Goal: Task Accomplishment & Management: Complete application form

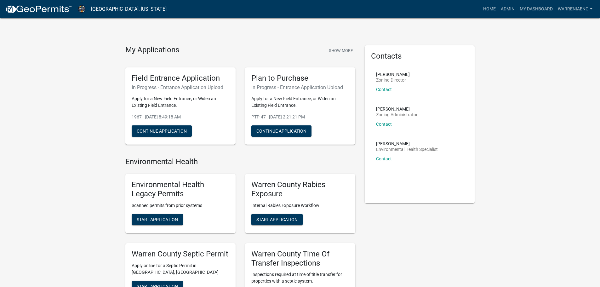
click at [536, 11] on link "My Dashboard" at bounding box center [536, 9] width 38 height 12
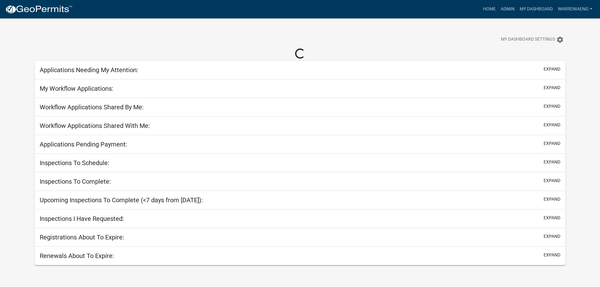
select select "3: 100"
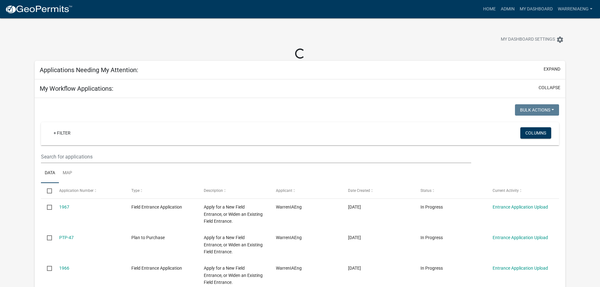
select select "2: 50"
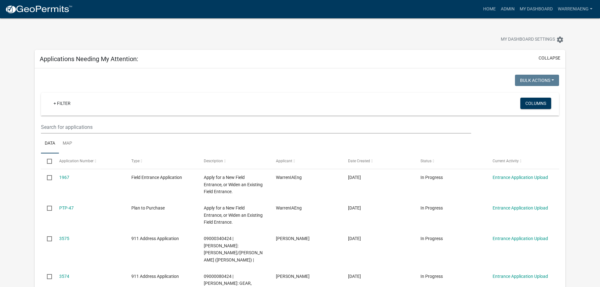
click at [221, 119] on wm-filter-builder "+ Filter Columns" at bounding box center [300, 113] width 518 height 41
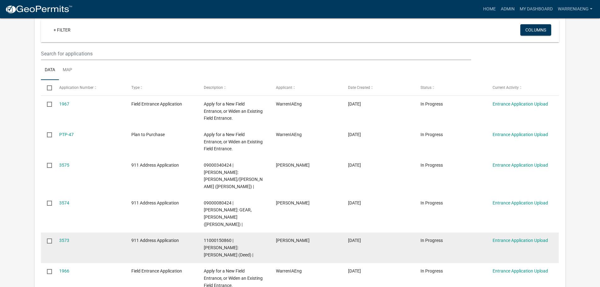
scroll to position [94, 0]
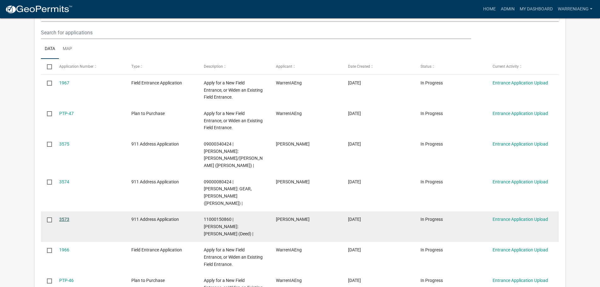
click at [67, 217] on link "3573" at bounding box center [64, 219] width 10 height 5
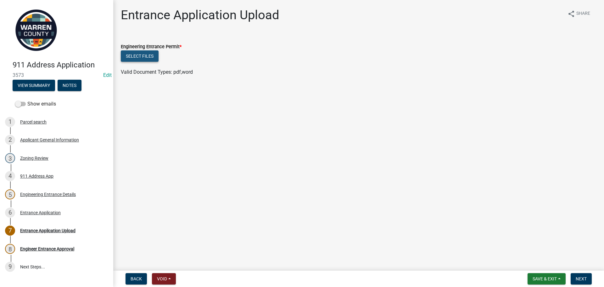
click at [135, 56] on button "Select files" at bounding box center [140, 55] width 38 height 11
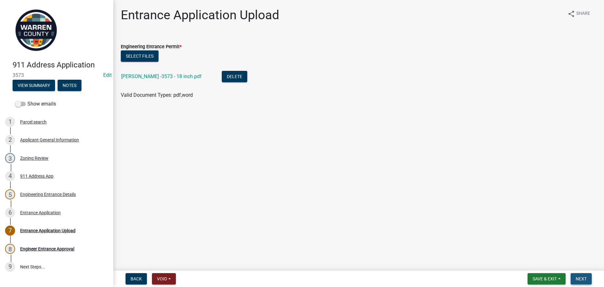
click at [583, 278] on span "Next" at bounding box center [581, 278] width 11 height 5
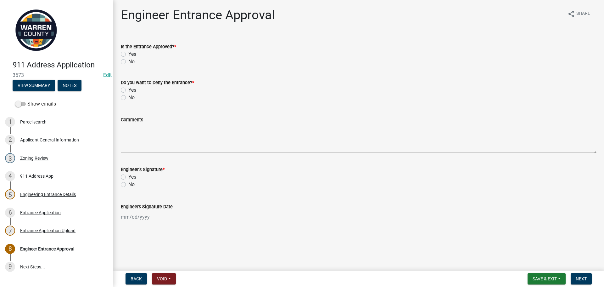
click at [128, 54] on label "Yes" at bounding box center [132, 54] width 8 height 8
click at [128, 54] on input "Yes" at bounding box center [130, 52] width 4 height 4
radio input "true"
click at [128, 96] on label "No" at bounding box center [131, 98] width 6 height 8
click at [128, 96] on input "No" at bounding box center [130, 96] width 4 height 4
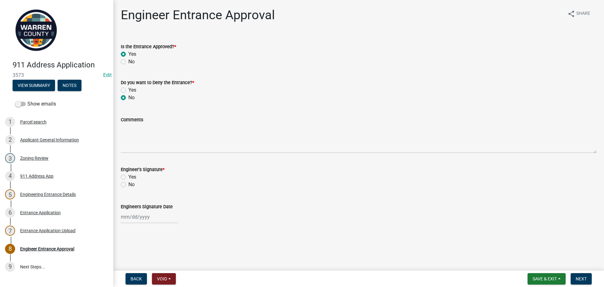
radio input "true"
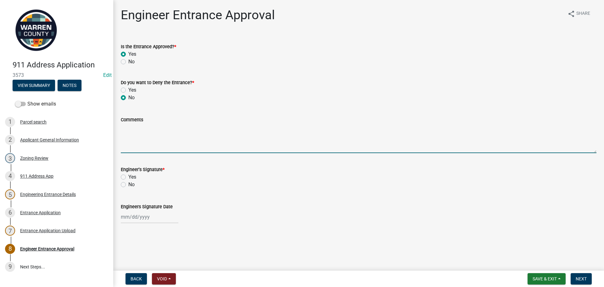
click at [132, 135] on textarea "Comments" at bounding box center [359, 138] width 476 height 30
drag, startPoint x: 124, startPoint y: 176, endPoint x: 123, endPoint y: 179, distance: 4.0
click at [128, 177] on label "Yes" at bounding box center [132, 177] width 8 height 8
click at [128, 177] on input "Yes" at bounding box center [130, 175] width 4 height 4
radio input "true"
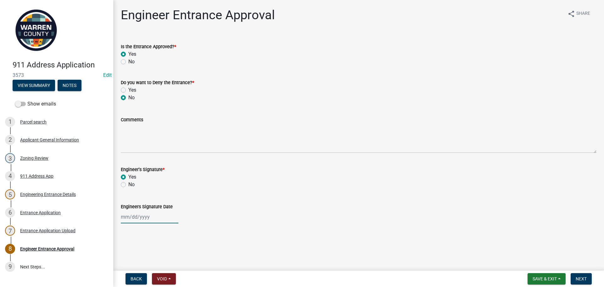
click at [131, 217] on div at bounding box center [150, 216] width 58 height 13
select select "9"
select select "2025"
click at [139, 159] on div "9" at bounding box center [137, 163] width 10 height 10
type input "[DATE]"
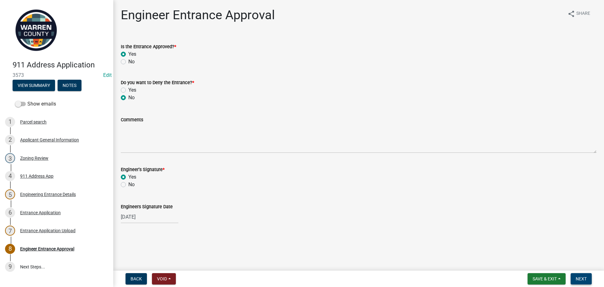
click at [581, 275] on button "Next" at bounding box center [581, 278] width 21 height 11
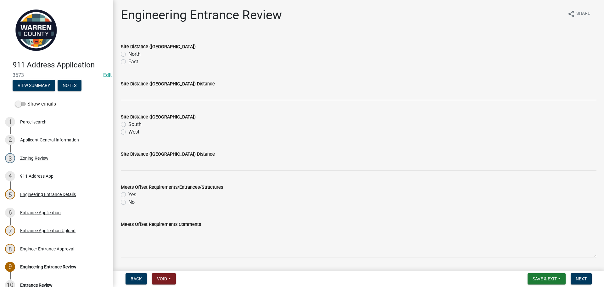
click at [128, 62] on label "East" at bounding box center [133, 62] width 10 height 8
click at [128, 62] on input "East" at bounding box center [130, 60] width 4 height 4
radio input "true"
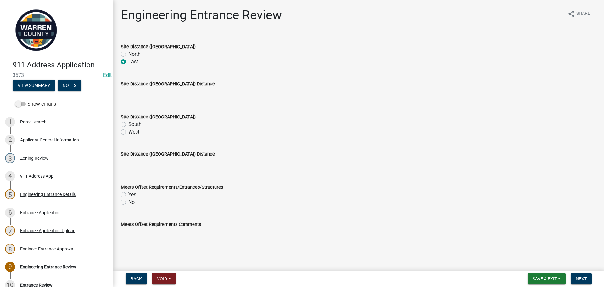
click at [142, 88] on input "Site Distance ([GEOGRAPHIC_DATA]) Distance" at bounding box center [359, 94] width 476 height 13
type input ">500"
click at [128, 132] on label "West" at bounding box center [133, 132] width 11 height 8
click at [128, 132] on input "West" at bounding box center [130, 130] width 4 height 4
radio input "true"
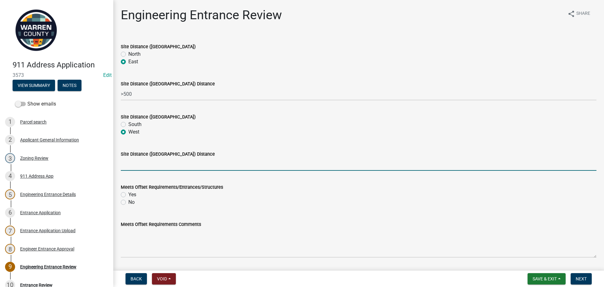
click at [141, 162] on input "Site Distance ([GEOGRAPHIC_DATA]) Distance" at bounding box center [359, 164] width 476 height 13
type input ">500"
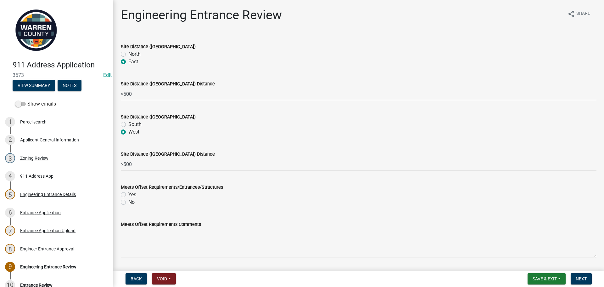
click at [162, 206] on wm-data-entity-input "Meets Offset Requirements/Entrances/Structures Yes No" at bounding box center [359, 194] width 476 height 36
drag, startPoint x: 123, startPoint y: 195, endPoint x: 144, endPoint y: 242, distance: 51.3
click at [128, 195] on label "Yes" at bounding box center [132, 195] width 8 height 8
click at [128, 195] on input "Yes" at bounding box center [130, 193] width 4 height 4
radio input "true"
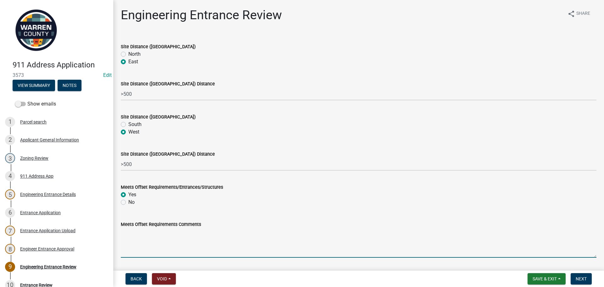
click at [167, 235] on textarea "Meets Offset Requirements Comments" at bounding box center [359, 243] width 476 height 30
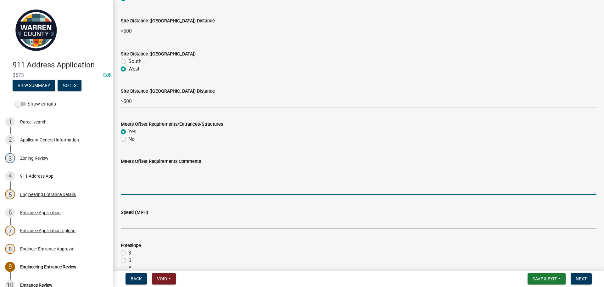
scroll to position [94, 0]
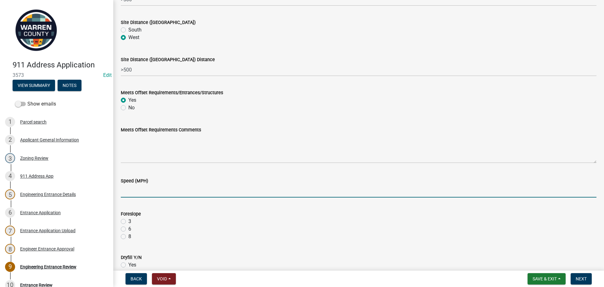
click at [136, 189] on input "Speed (MPH)" at bounding box center [359, 190] width 476 height 13
type input "55"
click at [128, 222] on label "3" at bounding box center [129, 222] width 3 height 8
click at [128, 222] on input "3" at bounding box center [130, 220] width 4 height 4
radio input "true"
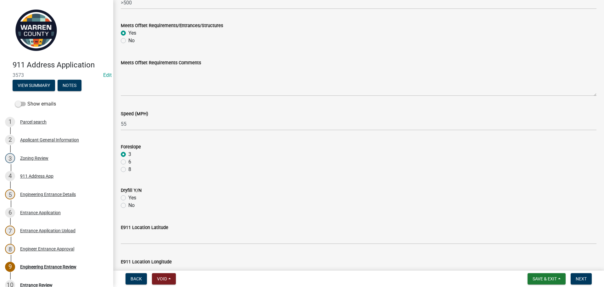
scroll to position [189, 0]
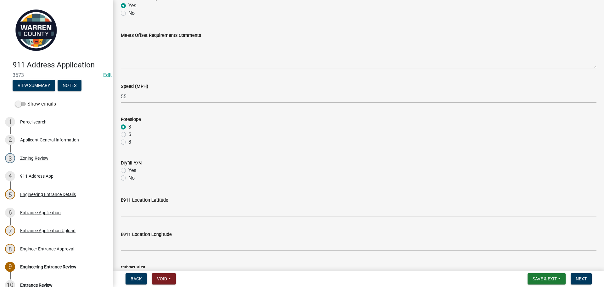
click at [128, 177] on label "No" at bounding box center [131, 178] width 6 height 8
click at [128, 177] on input "No" at bounding box center [130, 176] width 4 height 4
radio input "true"
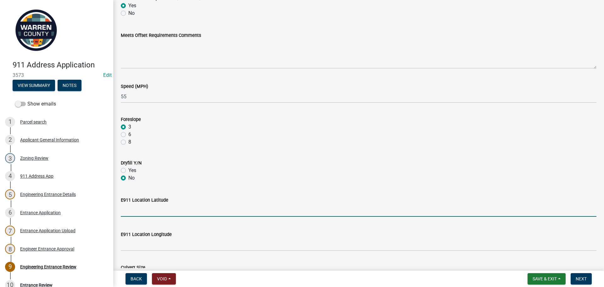
click at [137, 211] on input "E911 Location Latitude" at bounding box center [359, 210] width 476 height 13
type input "204476"
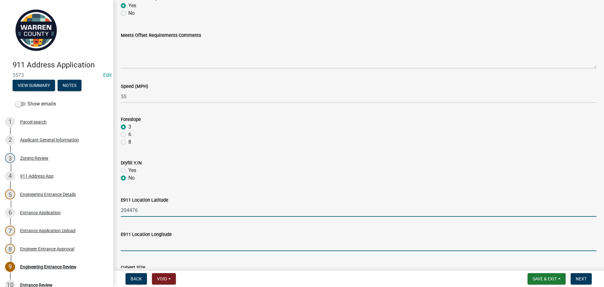
click at [181, 241] on input "E911 Location Longitude" at bounding box center [359, 244] width 476 height 13
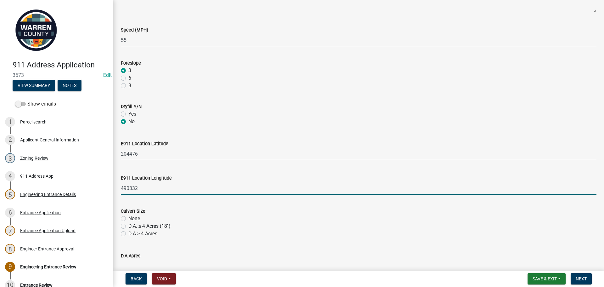
scroll to position [252, 0]
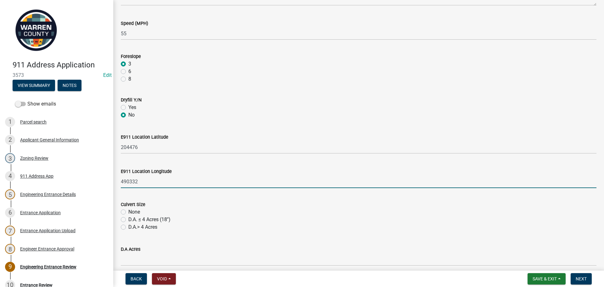
type input "490332"
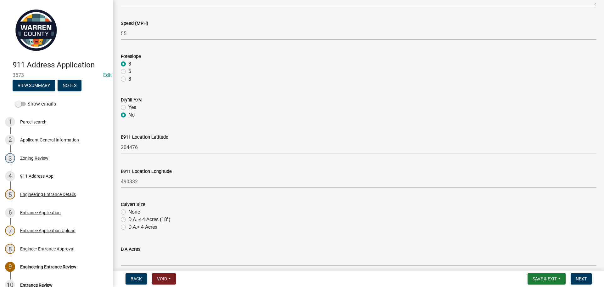
click at [128, 218] on label "D.A. ≤ 4 Acres (18'')" at bounding box center [149, 220] width 42 height 8
click at [128, 218] on input "D.A. ≤ 4 Acres (18'')" at bounding box center [130, 218] width 4 height 4
radio input "true"
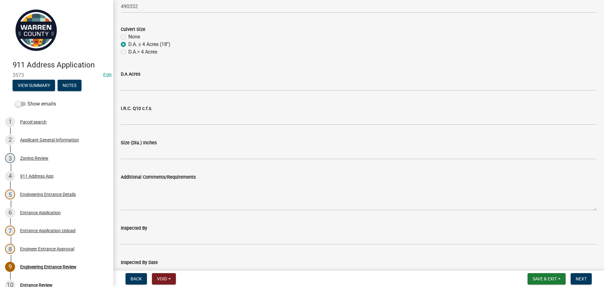
scroll to position [441, 0]
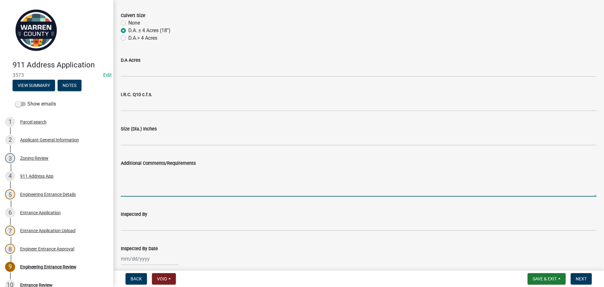
click at [165, 180] on textarea "Additional Comments/Requirements" at bounding box center [359, 182] width 476 height 30
type textarea "May need to embed the 18" pipe and reshape the ditch to get proper sloping"
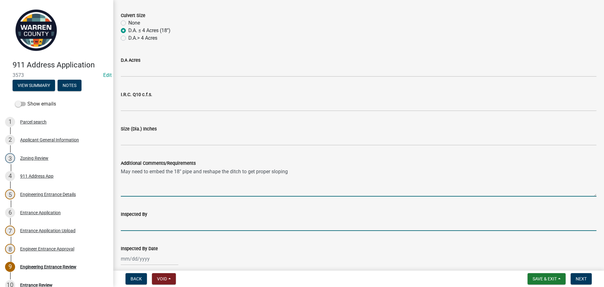
click at [156, 224] on input "Inspected By" at bounding box center [359, 224] width 476 height 13
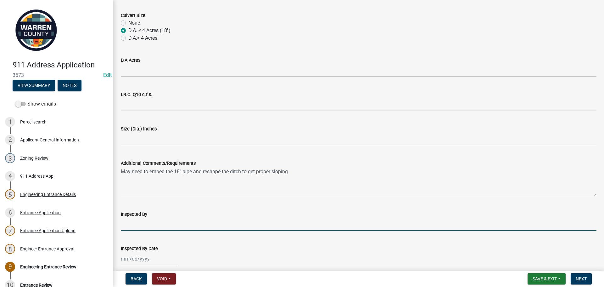
type input "BK"
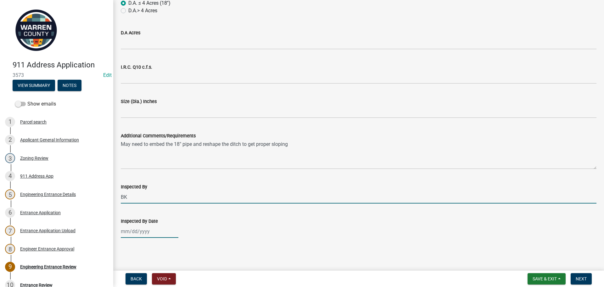
click at [144, 231] on div at bounding box center [150, 231] width 58 height 13
select select "9"
select select "2025"
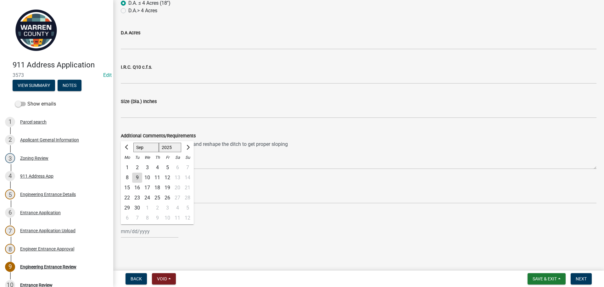
click at [160, 165] on div "4" at bounding box center [157, 167] width 10 height 10
type input "[DATE]"
click at [582, 279] on span "Next" at bounding box center [581, 278] width 11 height 5
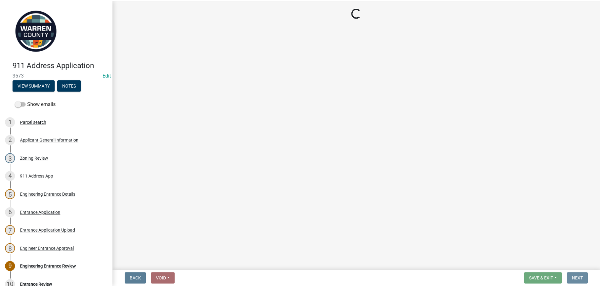
scroll to position [0, 0]
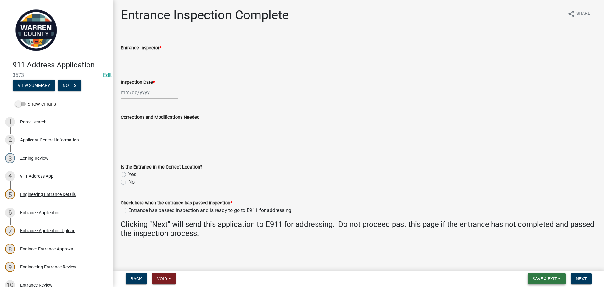
click at [549, 279] on span "Save & Exit" at bounding box center [545, 278] width 24 height 5
click at [544, 264] on button "Save & Exit" at bounding box center [541, 262] width 50 height 15
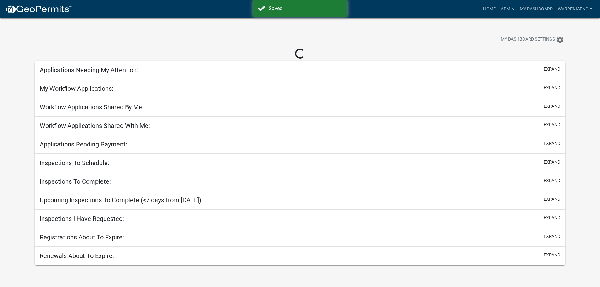
select select "3: 100"
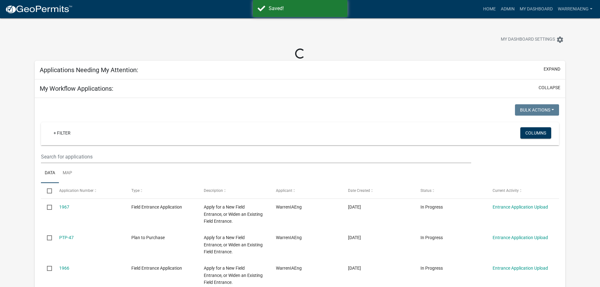
select select "2: 50"
